Goal: Information Seeking & Learning: Understand process/instructions

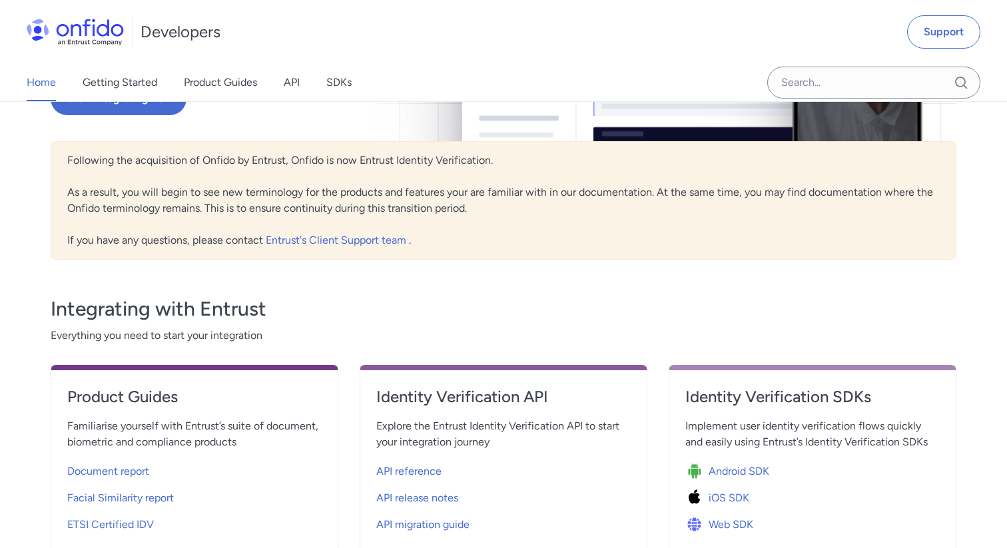
scroll to position [395, 0]
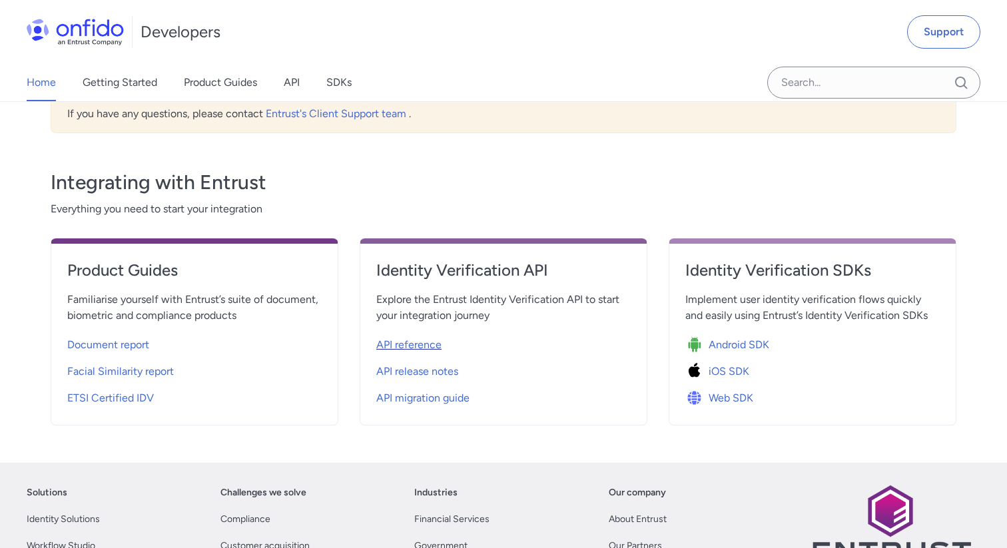
click at [418, 343] on span "API reference" at bounding box center [408, 345] width 65 height 16
select select "http"
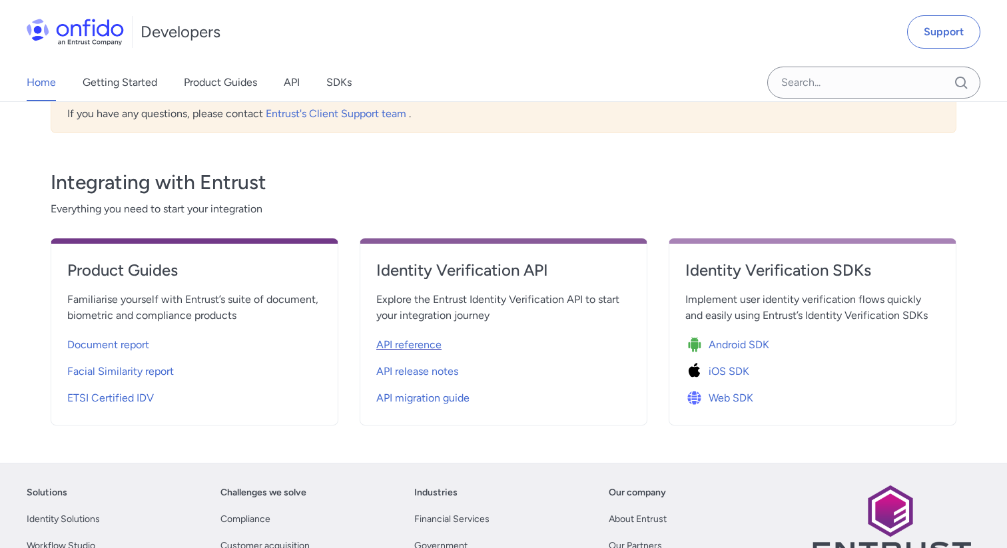
select select "http"
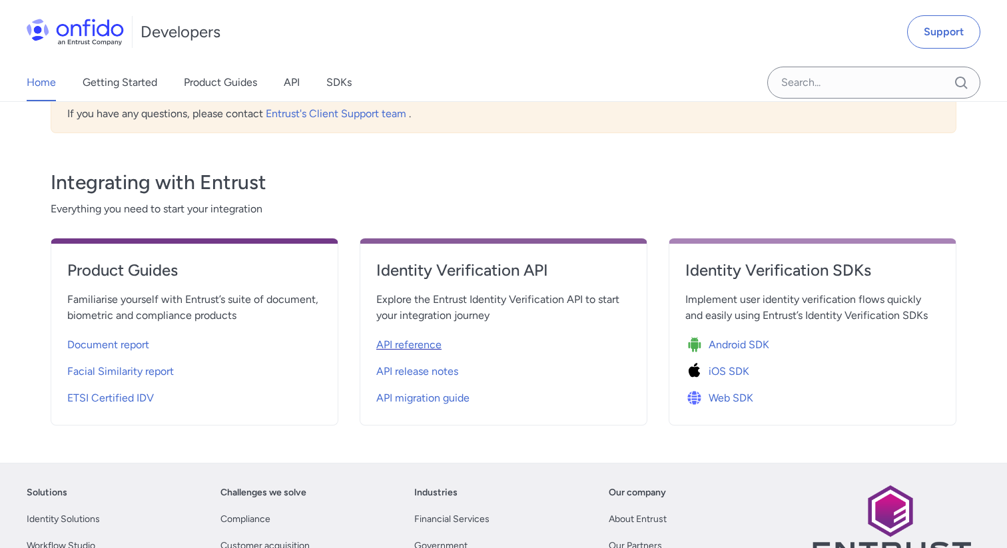
select select "http"
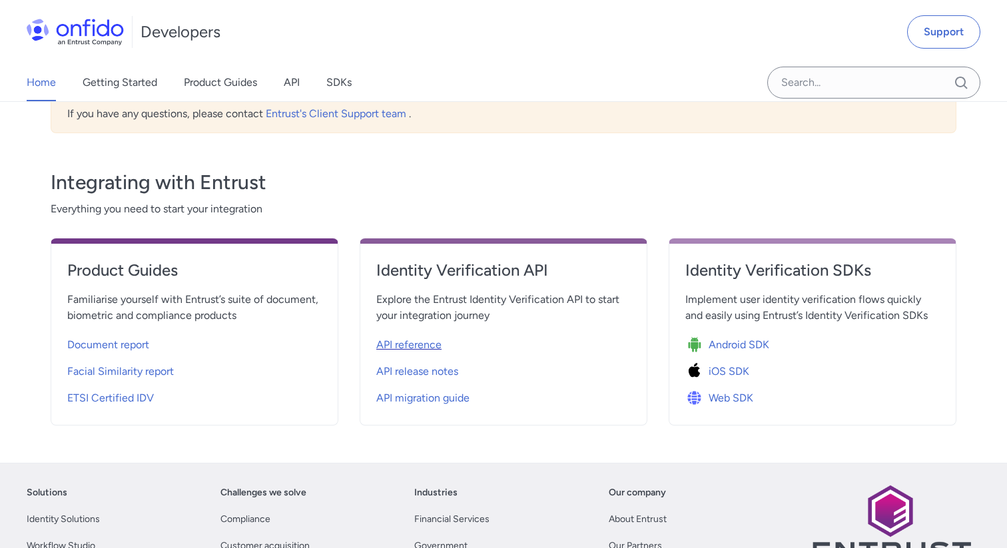
select select "http"
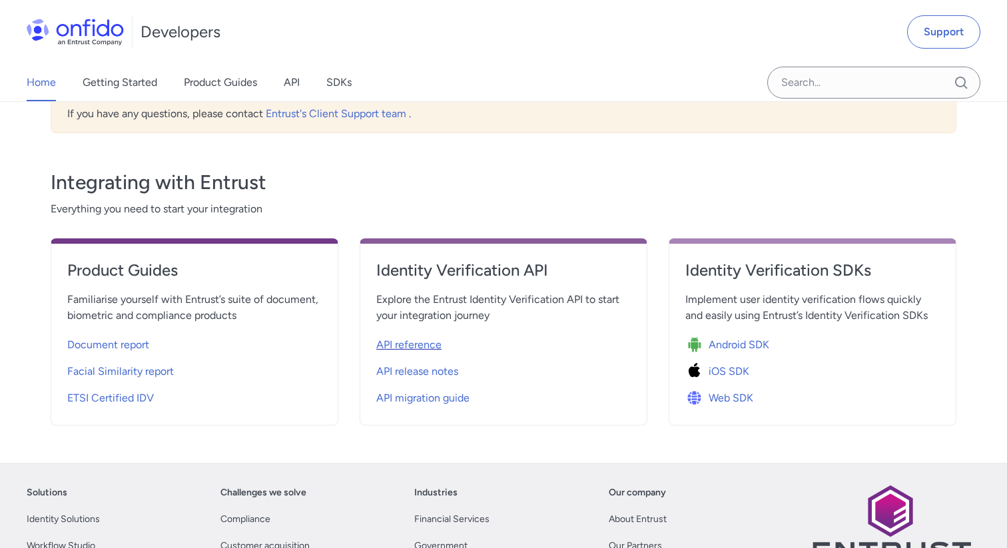
select select "http"
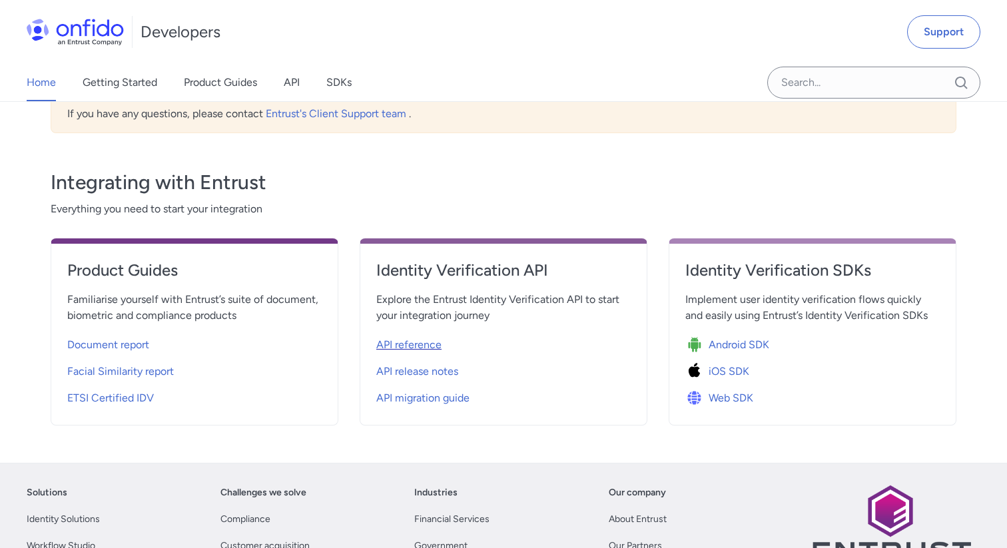
select select "http"
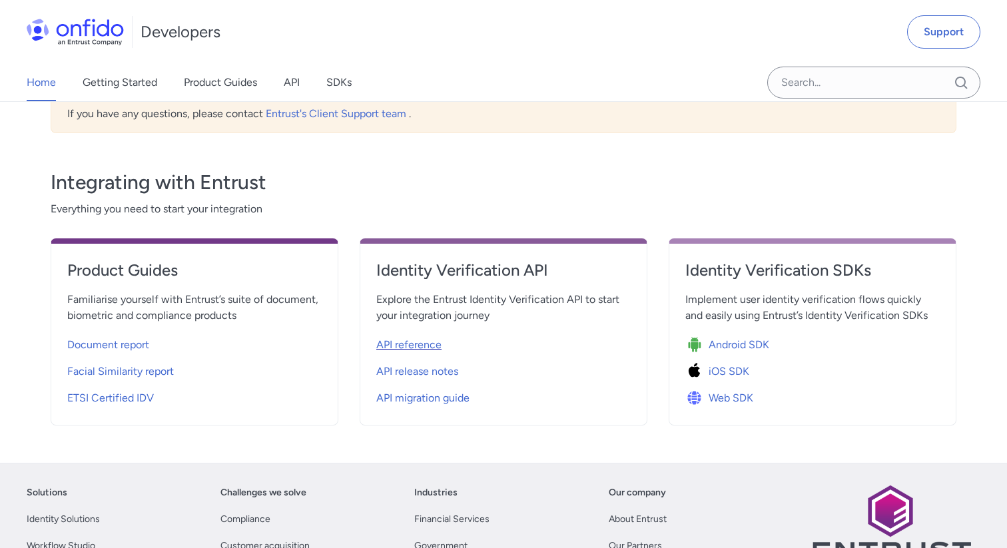
select select "http"
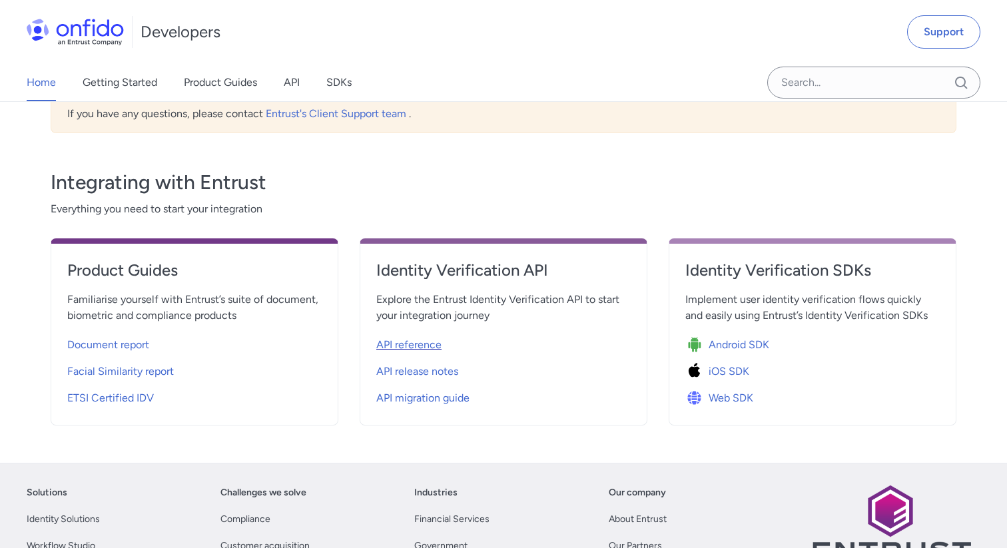
select select "http"
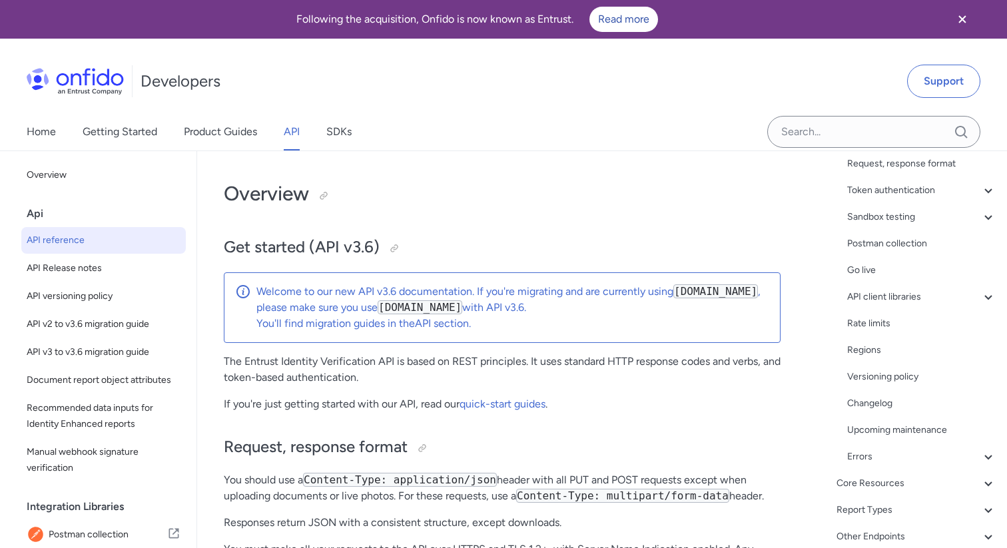
scroll to position [187, 0]
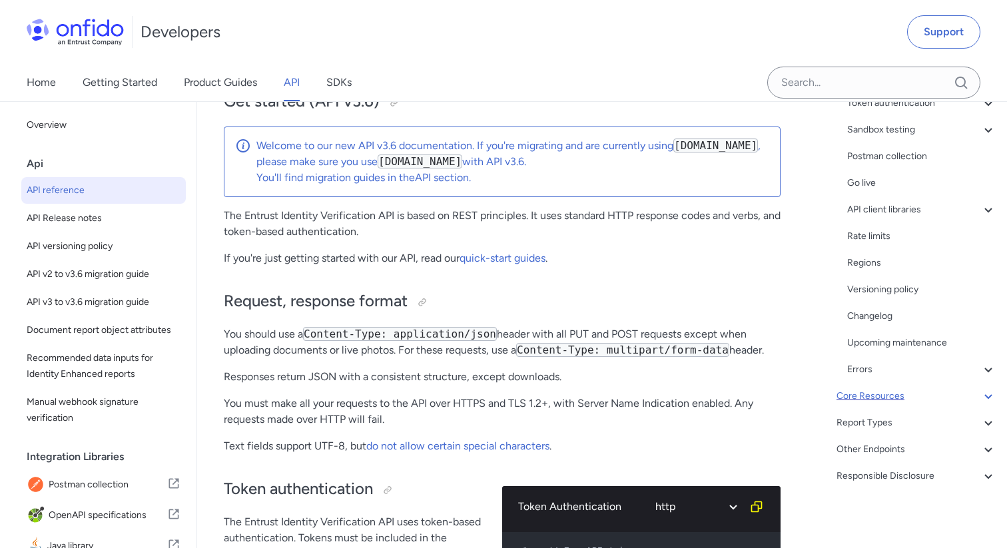
click at [894, 392] on div "Core Resources" at bounding box center [916, 396] width 160 height 16
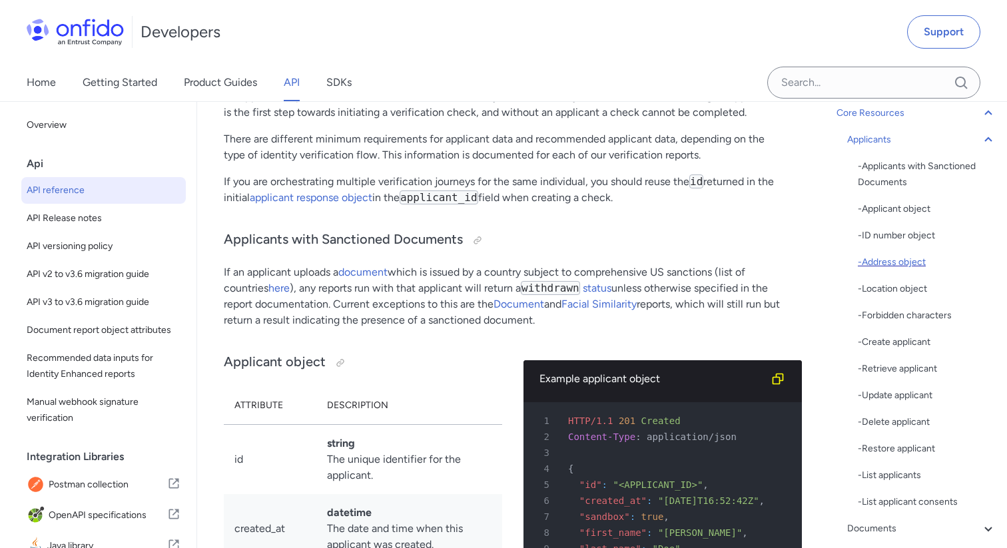
scroll to position [138, 0]
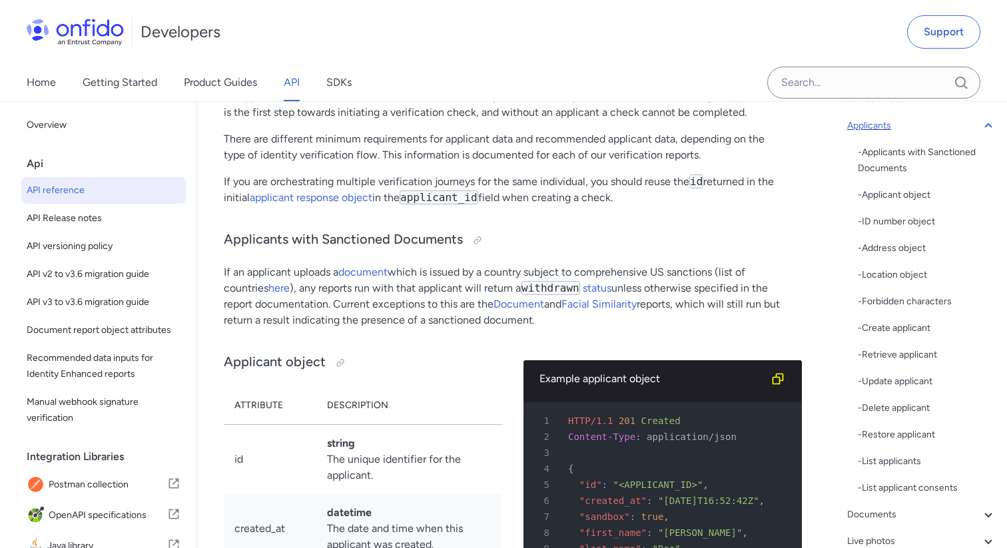
click at [906, 125] on div "Applicants" at bounding box center [921, 126] width 149 height 16
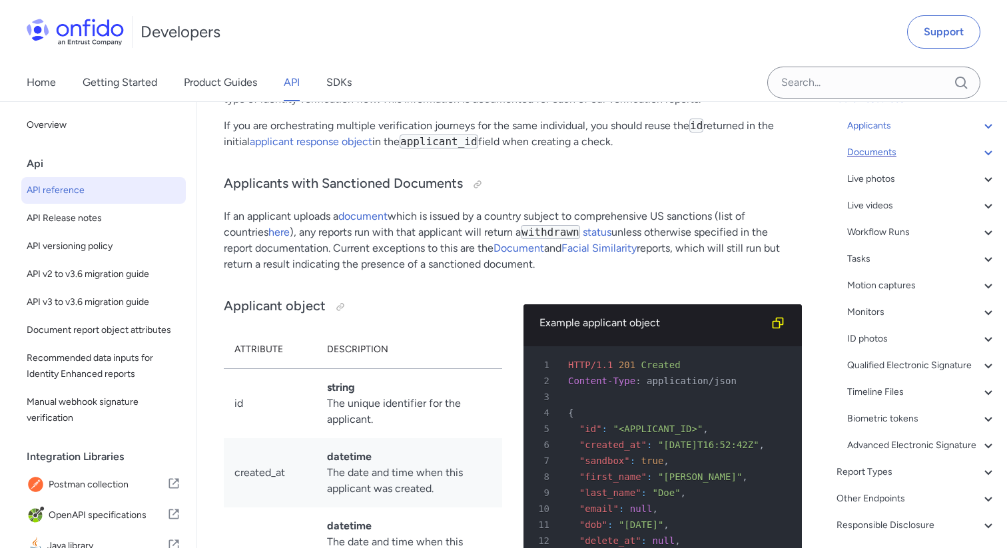
click at [894, 152] on div "Documents" at bounding box center [921, 152] width 149 height 16
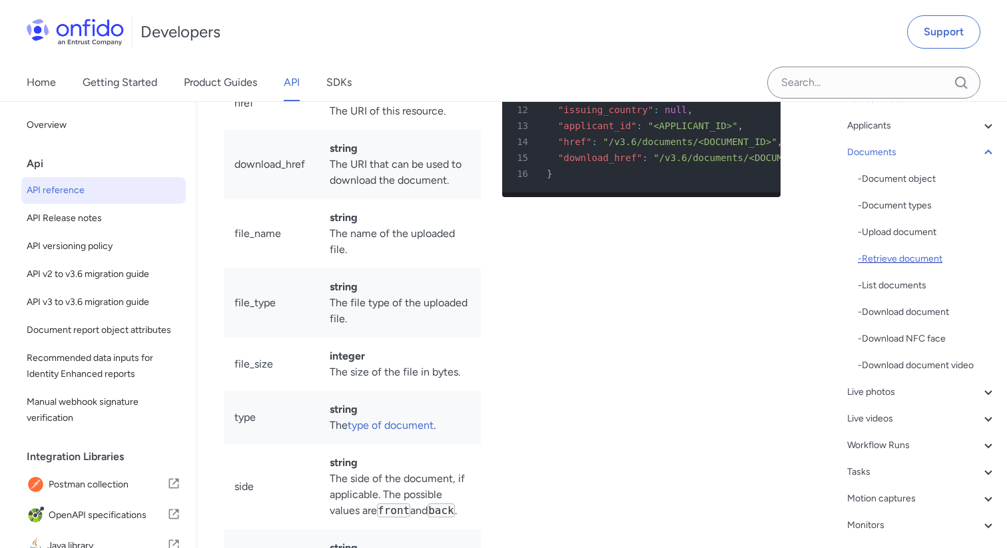
click at [900, 256] on div "- Retrieve document" at bounding box center [927, 259] width 139 height 16
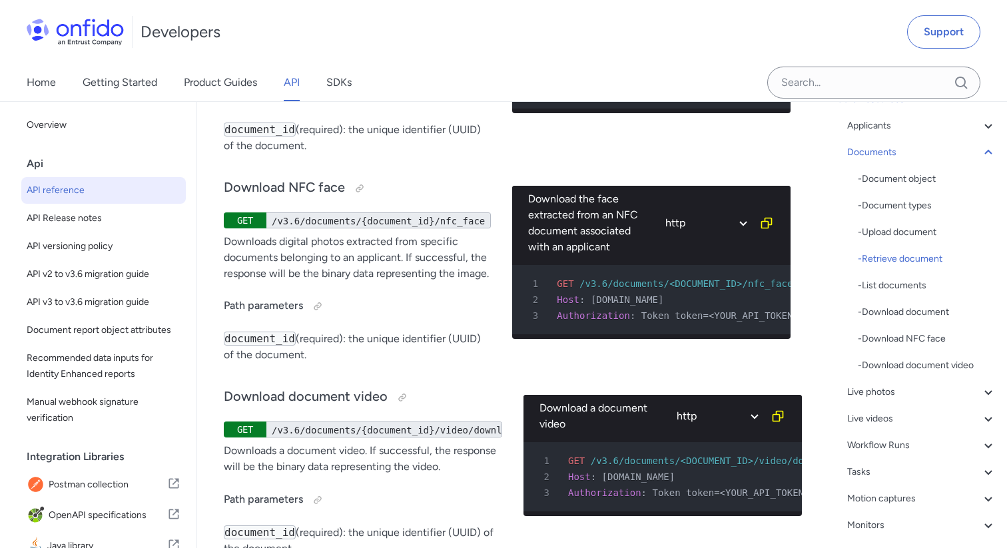
scroll to position [1, 0]
drag, startPoint x: 431, startPoint y: 188, endPoint x: 366, endPoint y: 185, distance: 65.3
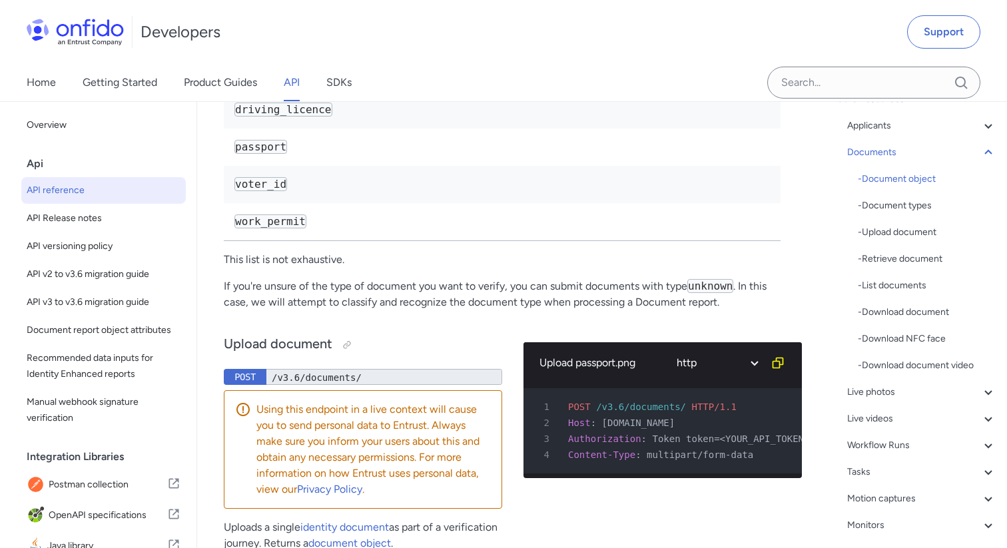
scroll to position [24663, 0]
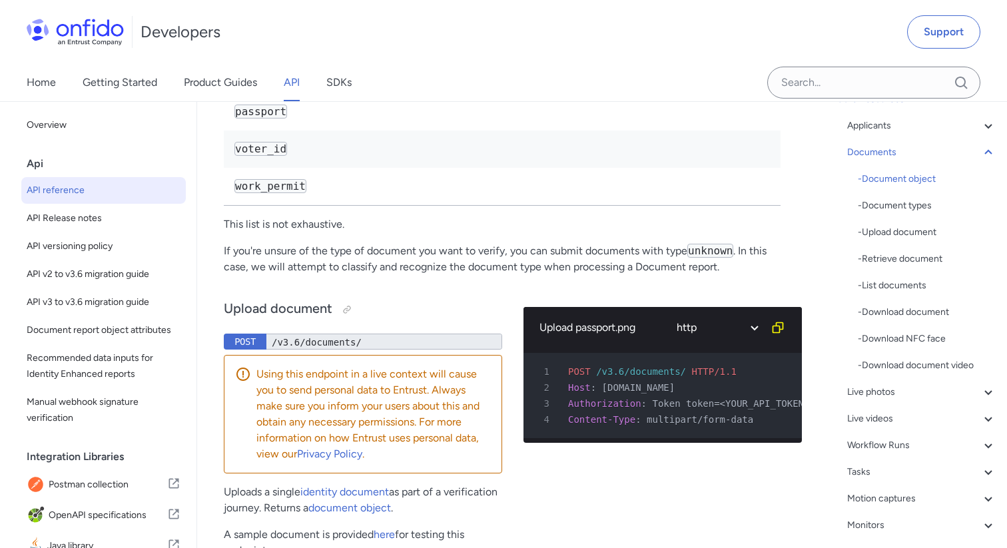
drag, startPoint x: 244, startPoint y: 228, endPoint x: 433, endPoint y: 236, distance: 188.6
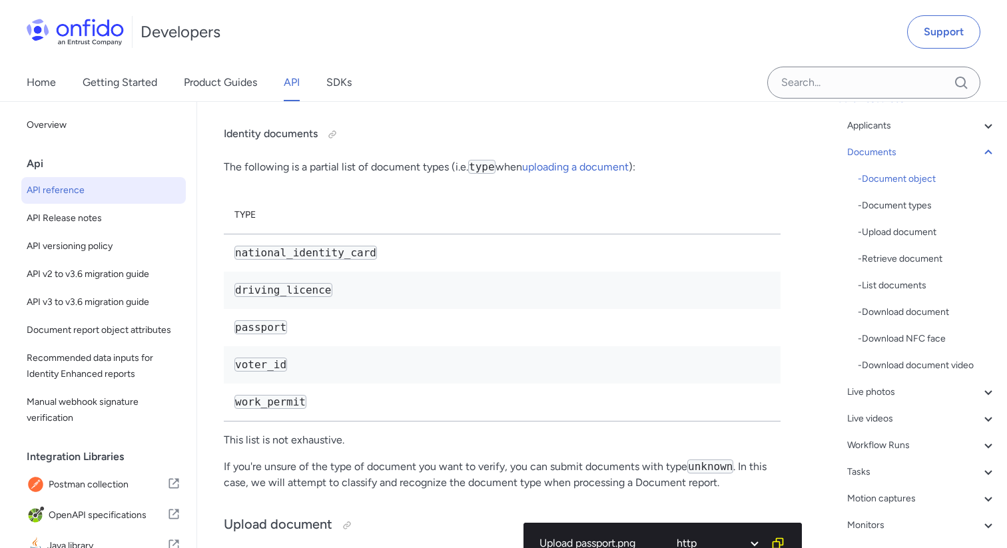
scroll to position [24434, 0]
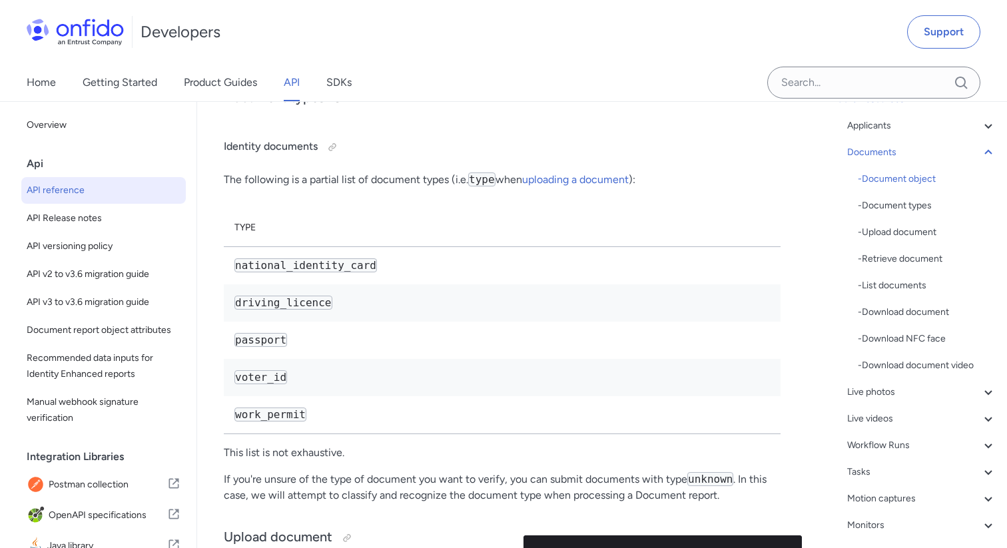
drag, startPoint x: 237, startPoint y: 296, endPoint x: 308, endPoint y: 295, distance: 70.6
drag, startPoint x: 234, startPoint y: 298, endPoint x: 266, endPoint y: 298, distance: 32.0
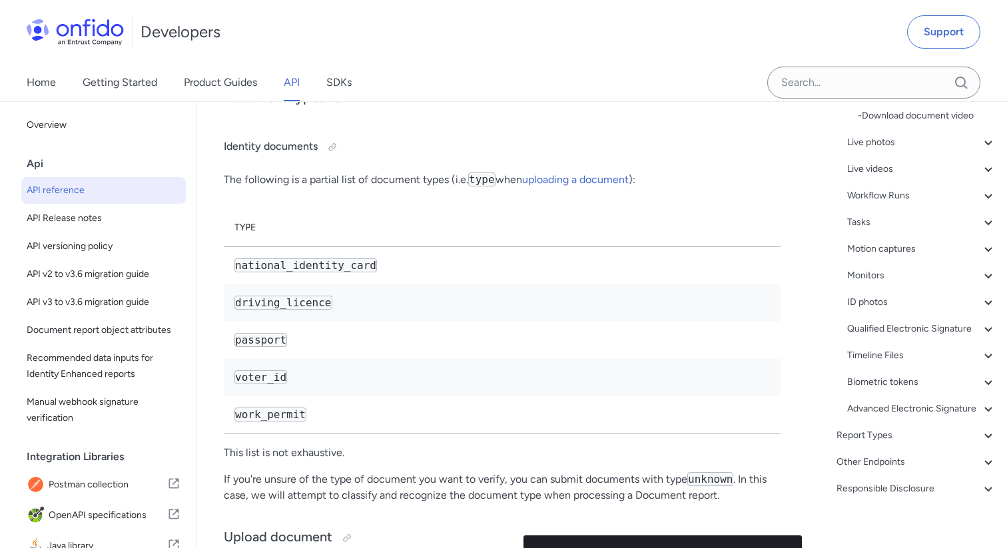
scroll to position [400, 0]
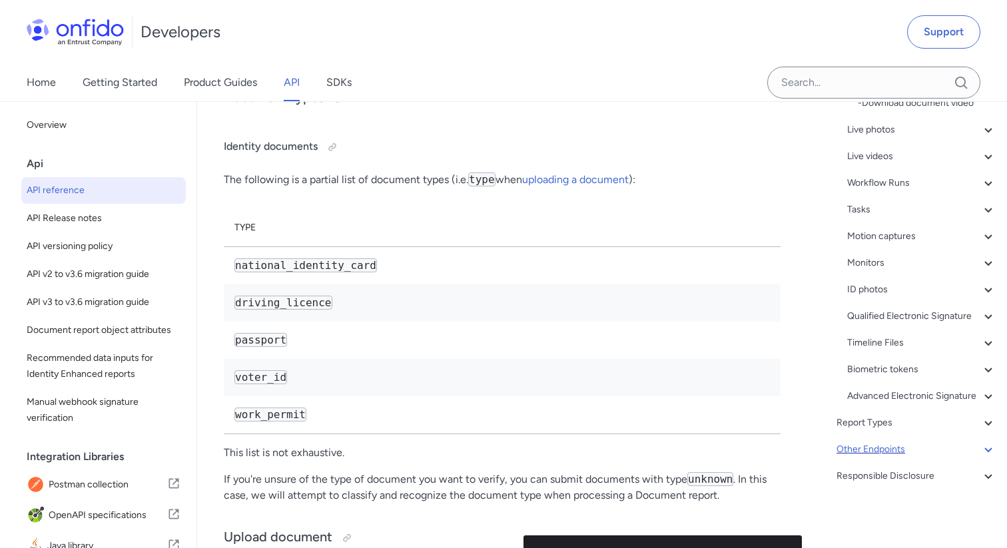
click at [898, 444] on div "Other Endpoints" at bounding box center [916, 449] width 160 height 16
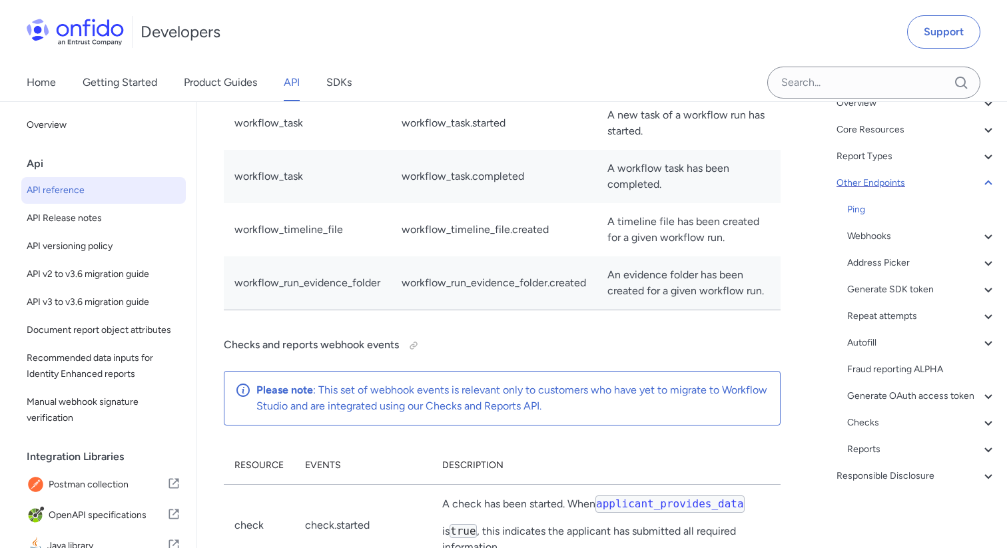
scroll to position [107, 0]
click at [897, 137] on div "Core Resources" at bounding box center [916, 130] width 160 height 16
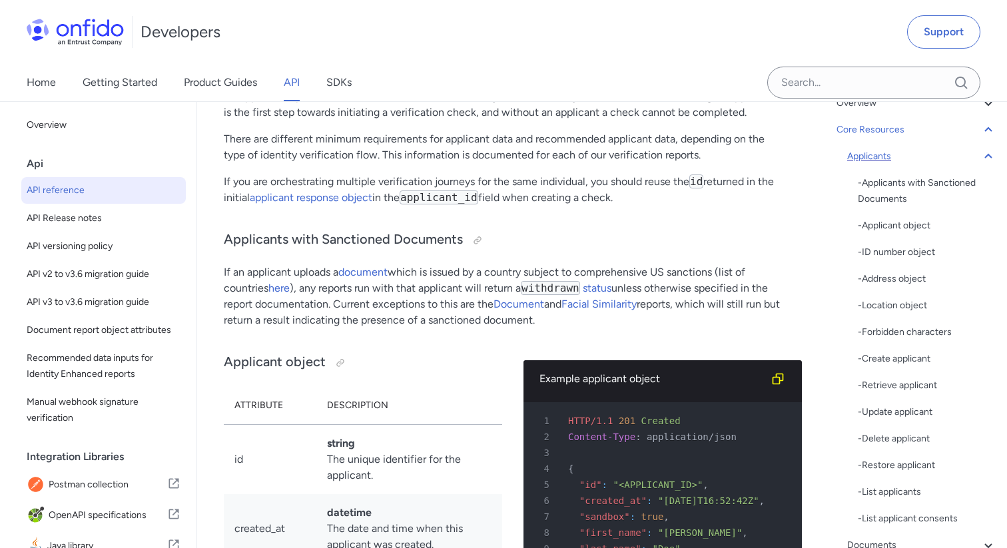
click at [911, 158] on div "Applicants" at bounding box center [921, 156] width 149 height 16
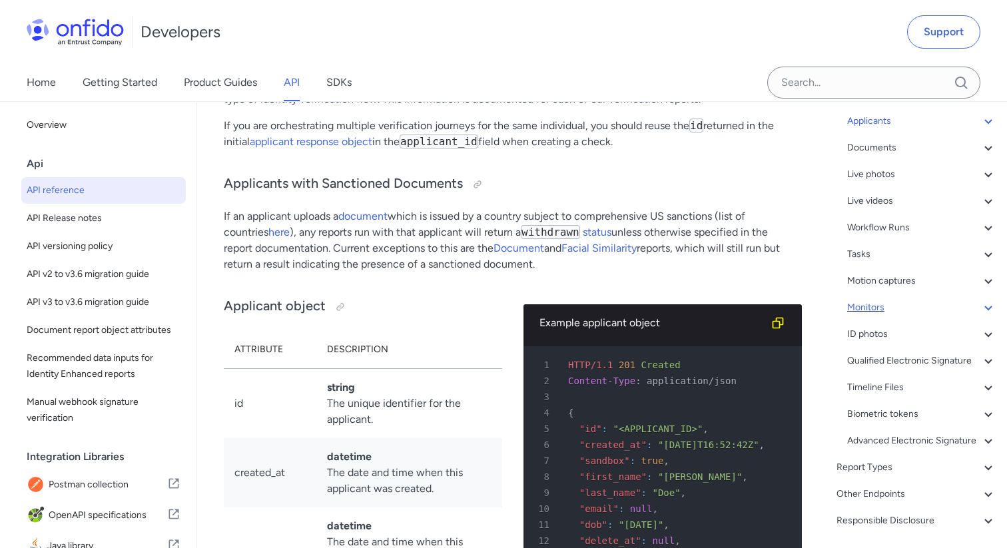
scroll to position [139, 0]
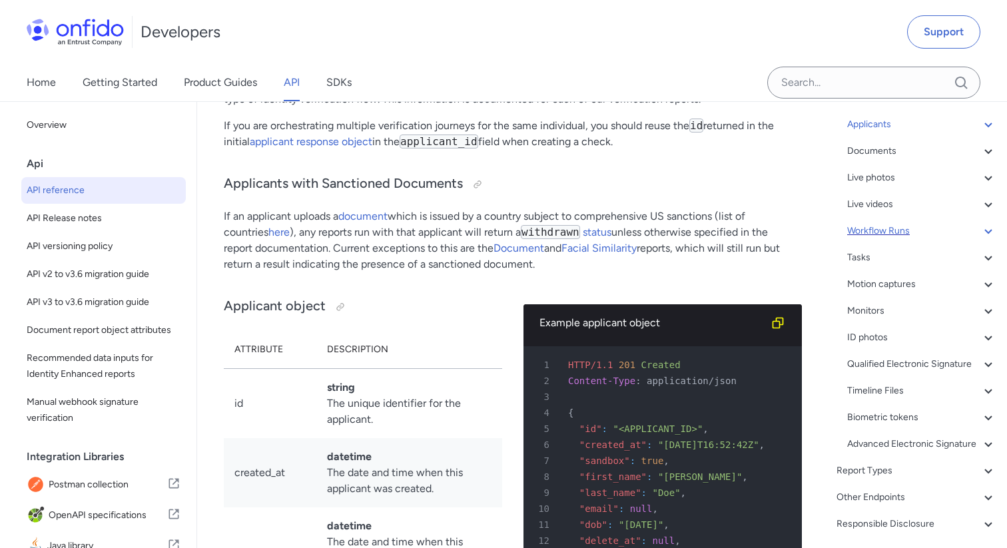
click at [900, 230] on div "Workflow Runs" at bounding box center [921, 231] width 149 height 16
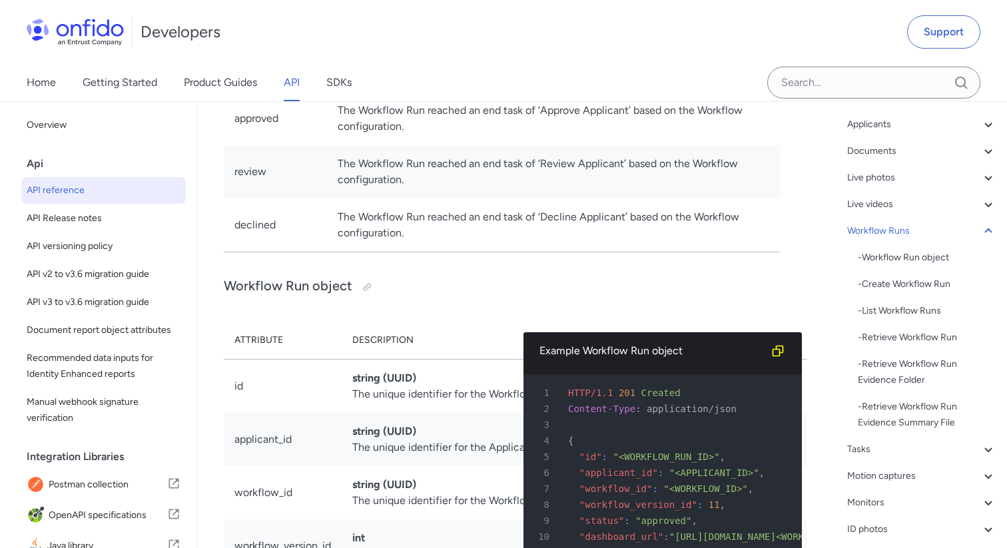
scroll to position [33269, 0]
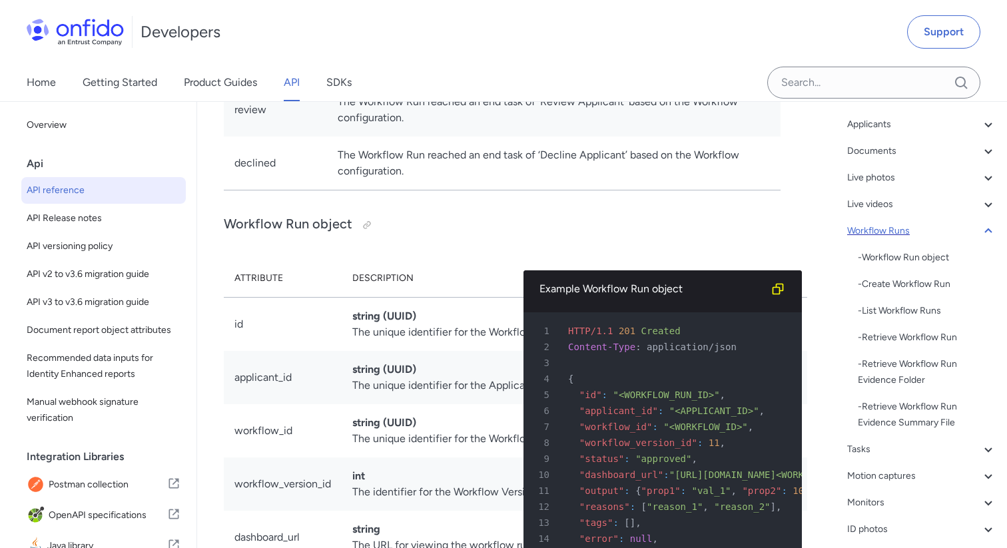
click at [944, 230] on div "Workflow Runs" at bounding box center [921, 231] width 149 height 16
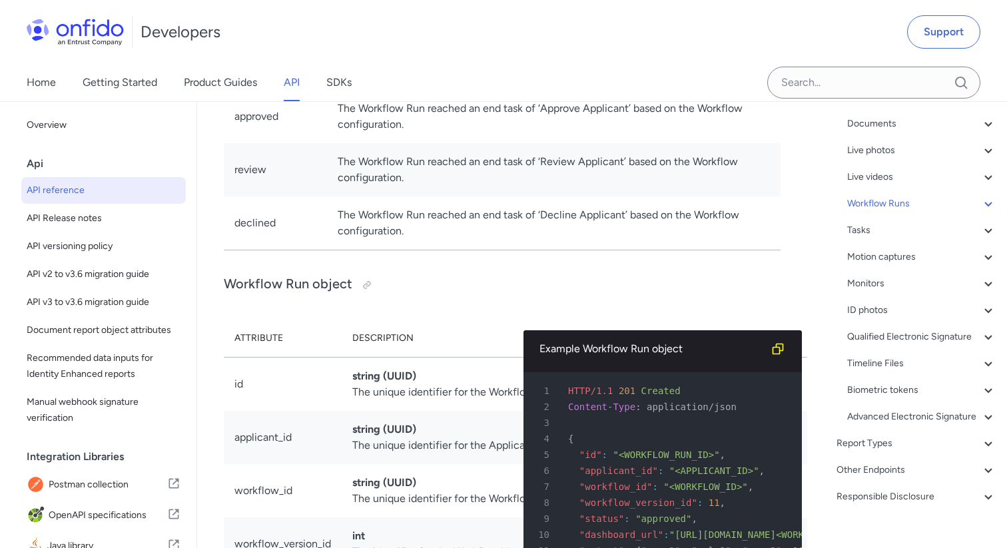
scroll to position [168, 0]
click at [937, 226] on div "Tasks" at bounding box center [921, 228] width 149 height 16
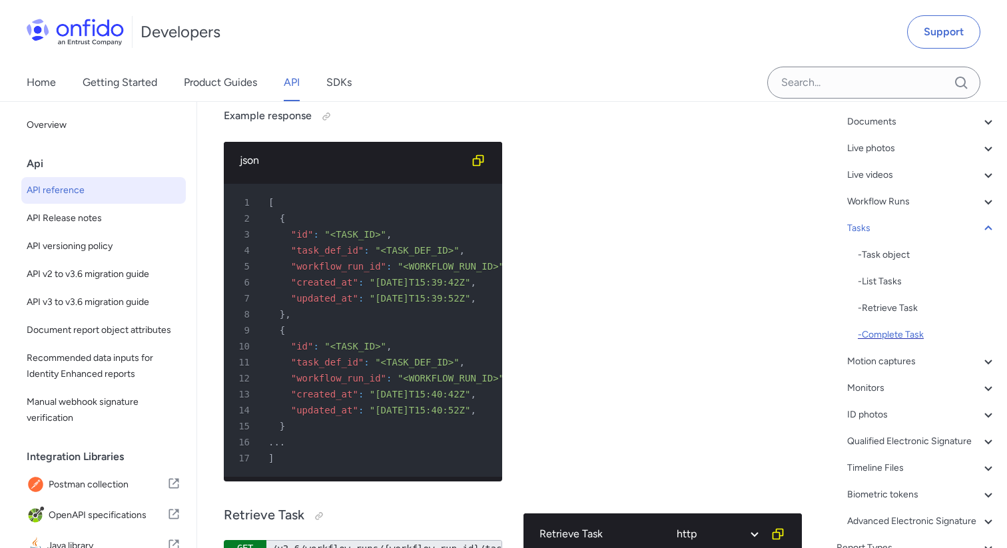
click at [893, 332] on div "- Complete Task" at bounding box center [927, 335] width 139 height 16
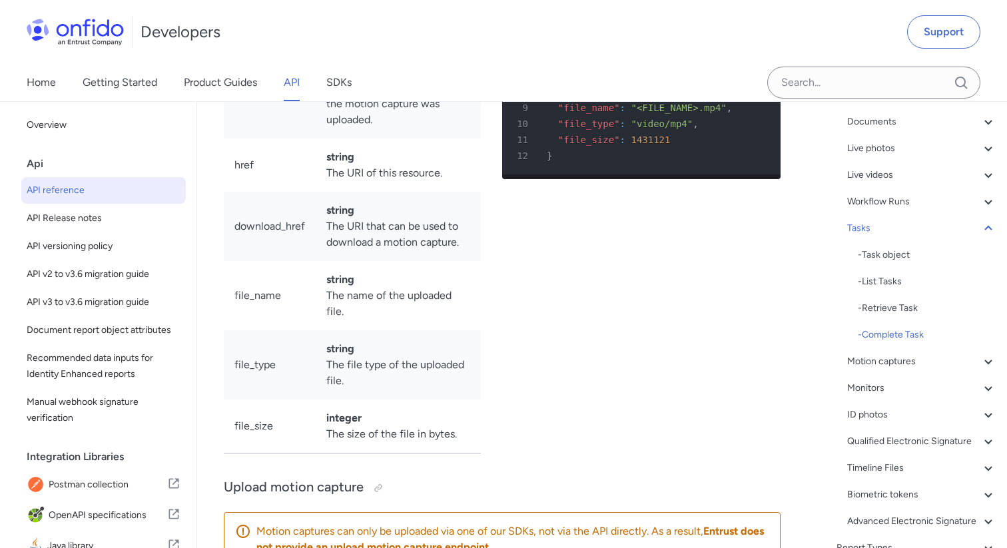
scroll to position [42930, 0]
